Goal: Entertainment & Leisure: Browse casually

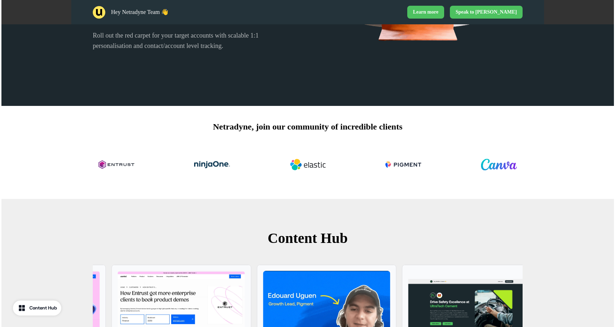
scroll to position [316, 0]
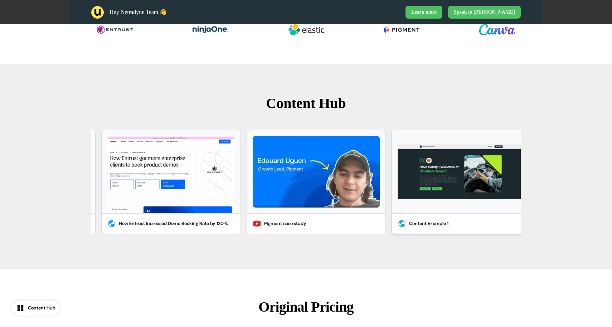
click at [470, 178] on img "button" at bounding box center [461, 172] width 127 height 72
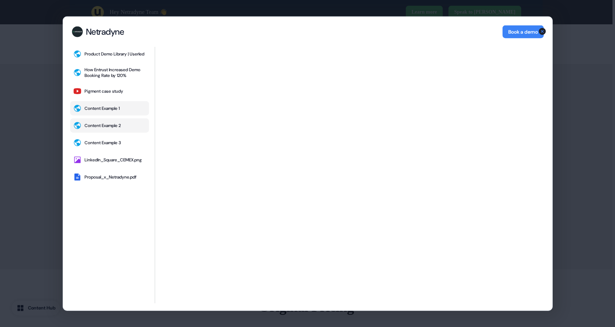
click at [114, 129] on div "Content Example 2" at bounding box center [103, 126] width 36 height 6
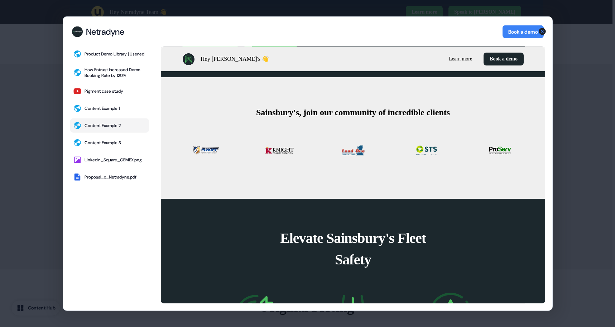
scroll to position [472, 0]
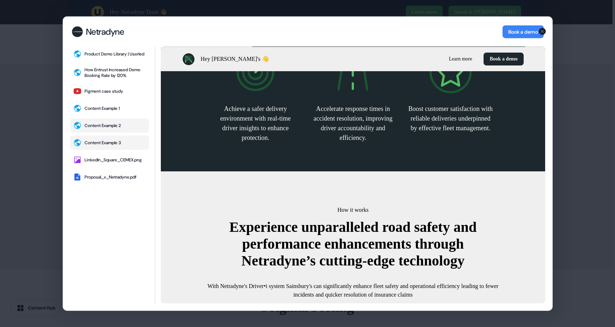
click at [114, 149] on button "Content Example 3" at bounding box center [109, 143] width 79 height 14
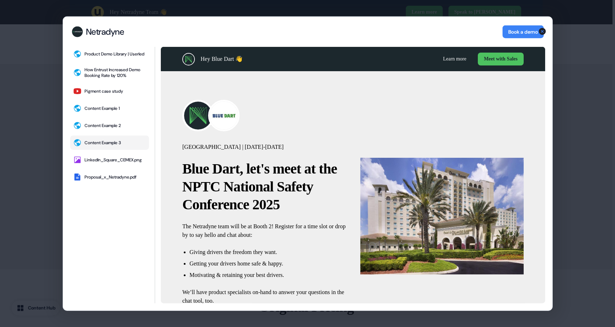
scroll to position [0, 0]
click at [108, 111] on div "Content Example 1" at bounding box center [102, 109] width 35 height 6
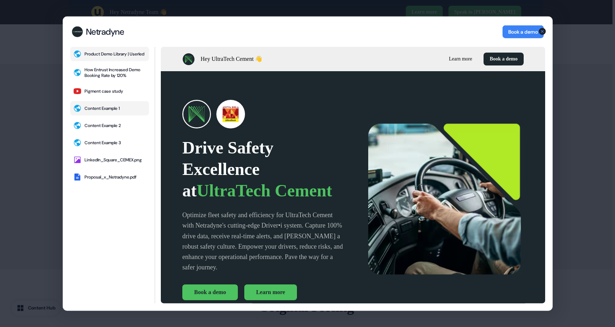
click at [101, 53] on div "Product Demo Library | Userled" at bounding box center [115, 54] width 60 height 6
click at [541, 31] on icon "button" at bounding box center [542, 31] width 7 height 7
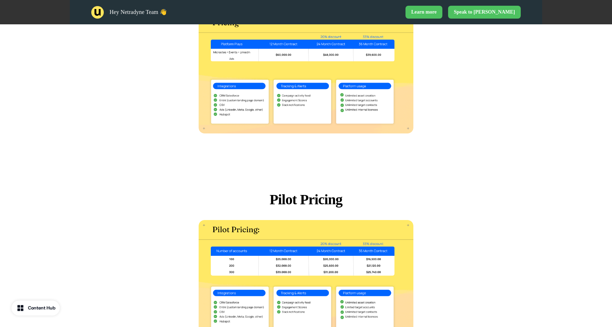
scroll to position [355, 0]
